Goal: Find contact information: Obtain details needed to contact an individual or organization

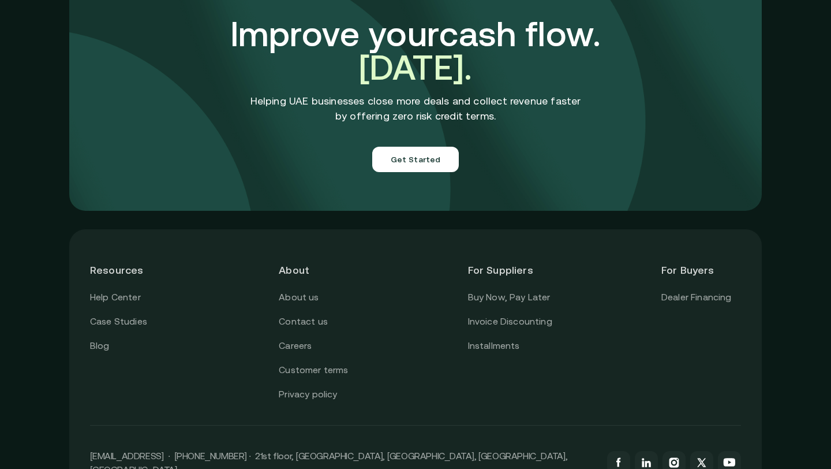
scroll to position [4103, 0]
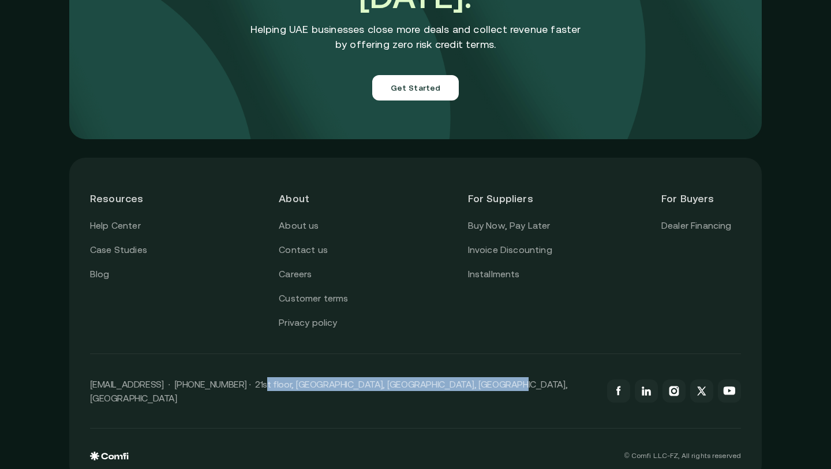
drag, startPoint x: 484, startPoint y: 371, endPoint x: 251, endPoint y: 374, distance: 232.6
click at [251, 374] on div "[EMAIL_ADDRESS] · [PHONE_NUMBER] · 21st floor, [GEOGRAPHIC_DATA], [GEOGRAPHIC_D…" at bounding box center [415, 391] width 651 height 74
copy p "21st floor, [GEOGRAPHIC_DATA], [GEOGRAPHIC_DATA], [GEOGRAPHIC_DATA], [GEOGRAPHI…"
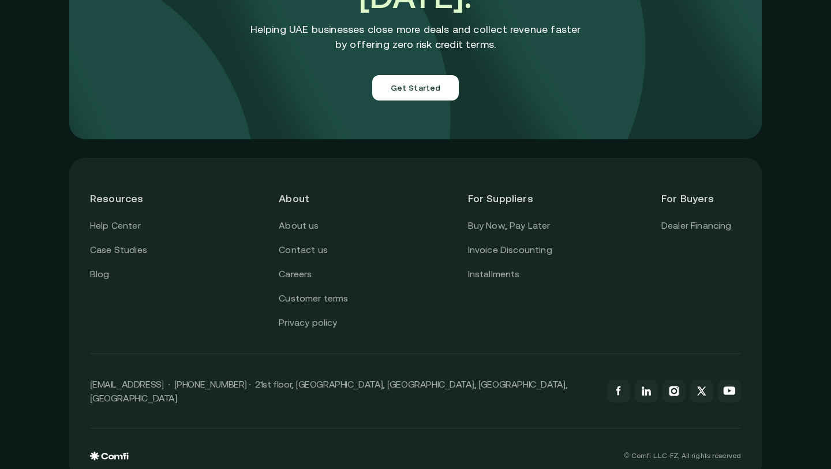
click at [175, 377] on p "[EMAIL_ADDRESS] · [PHONE_NUMBER] · 21st floor, [GEOGRAPHIC_DATA], [GEOGRAPHIC_D…" at bounding box center [343, 391] width 506 height 28
drag, startPoint x: 88, startPoint y: 372, endPoint x: 241, endPoint y: 365, distance: 153.1
click at [241, 365] on div "Resources Help Center Case Studies Blog About About us Contact us Careers Custo…" at bounding box center [415, 320] width 693 height 324
click at [160, 378] on div "[EMAIL_ADDRESS] · [PHONE_NUMBER] · 21st floor, [GEOGRAPHIC_DATA], [GEOGRAPHIC_D…" at bounding box center [415, 391] width 651 height 74
drag, startPoint x: 91, startPoint y: 373, endPoint x: 160, endPoint y: 371, distance: 68.7
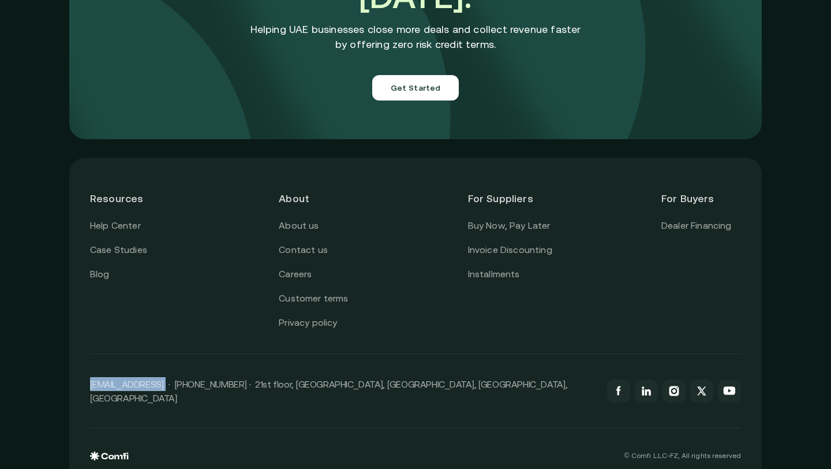
click at [160, 377] on p "[EMAIL_ADDRESS] · [PHONE_NUMBER] · 21st floor, [GEOGRAPHIC_DATA], [GEOGRAPHIC_D…" at bounding box center [343, 391] width 506 height 28
copy p "[EMAIL_ADDRESS]"
drag, startPoint x: 171, startPoint y: 368, endPoint x: 240, endPoint y: 369, distance: 69.3
click at [240, 377] on p "[EMAIL_ADDRESS] · [PHONE_NUMBER] · 21st floor, [GEOGRAPHIC_DATA], [GEOGRAPHIC_D…" at bounding box center [343, 391] width 506 height 28
copy p "[PHONE_NUMBER]"
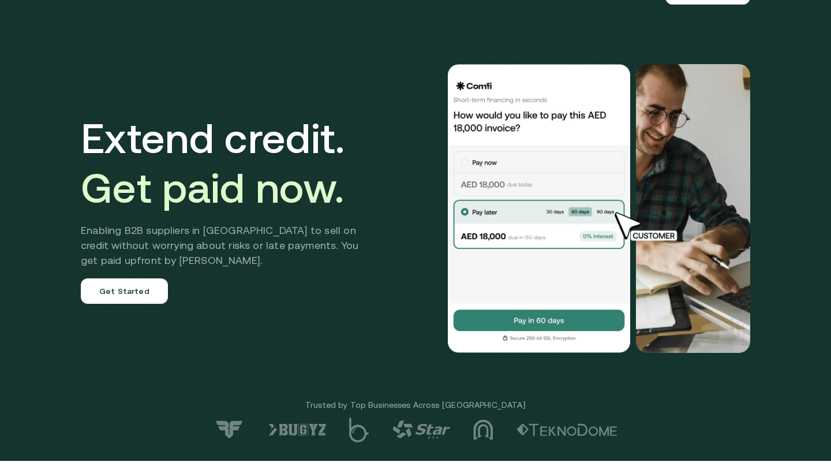
scroll to position [0, 0]
